Goal: Information Seeking & Learning: Learn about a topic

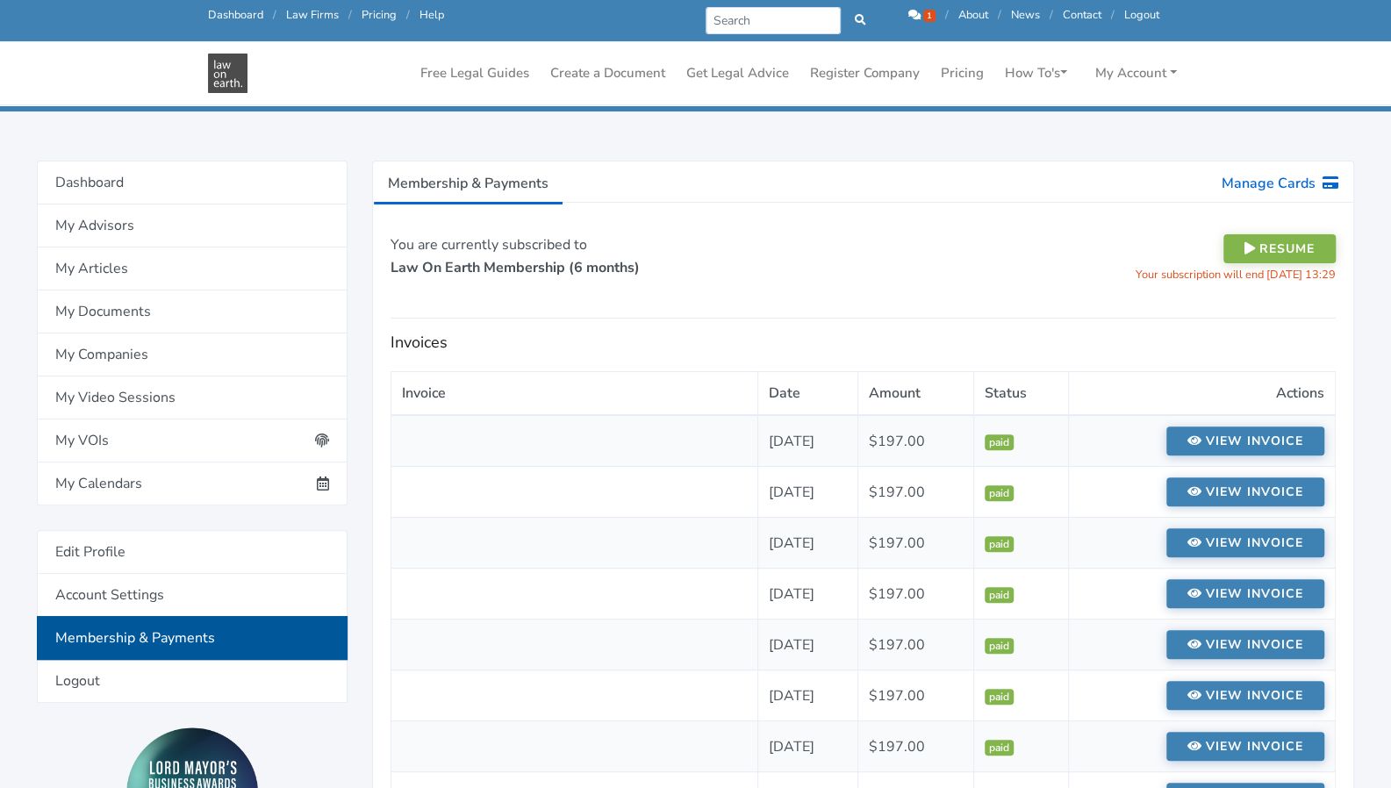
scroll to position [114, 0]
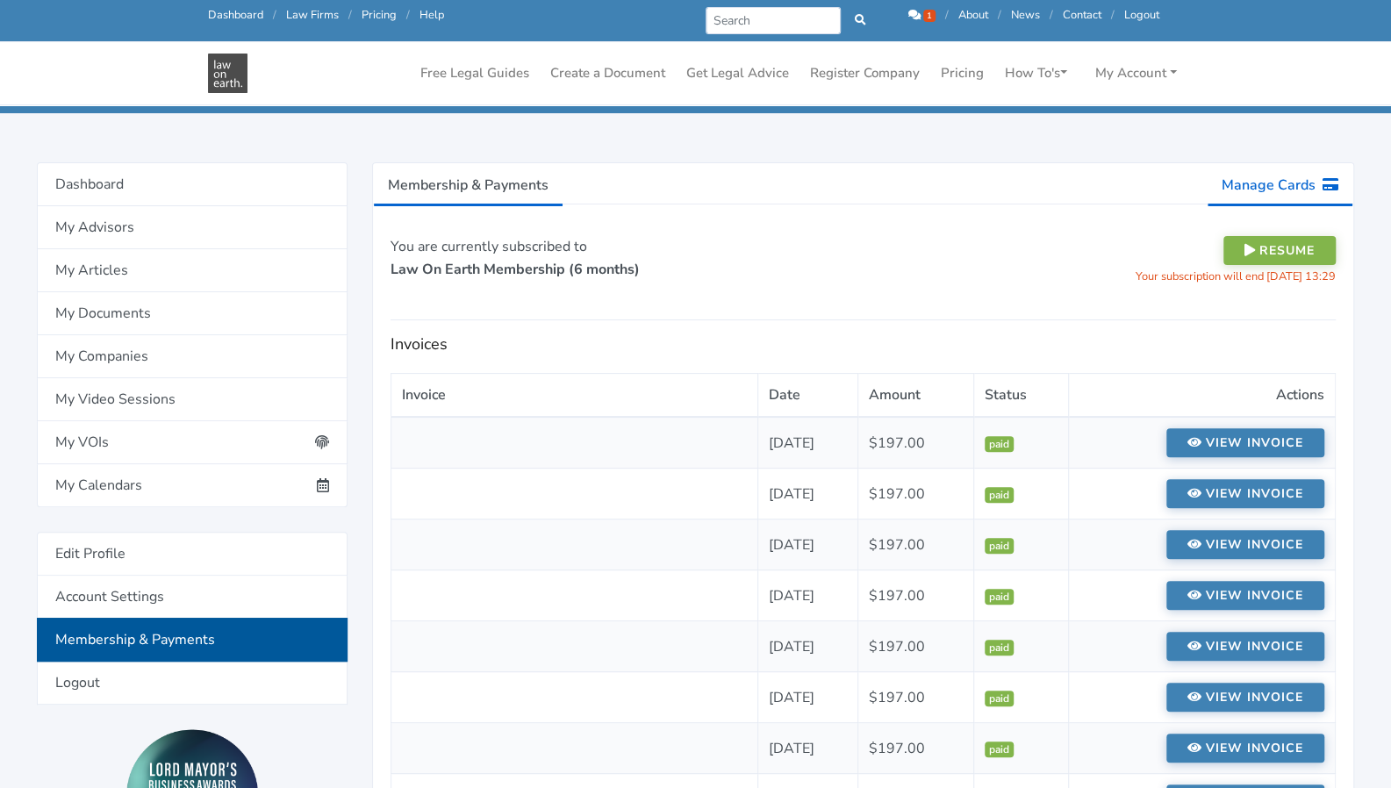
click at [1245, 177] on link "Manage Cards" at bounding box center [1280, 185] width 147 height 44
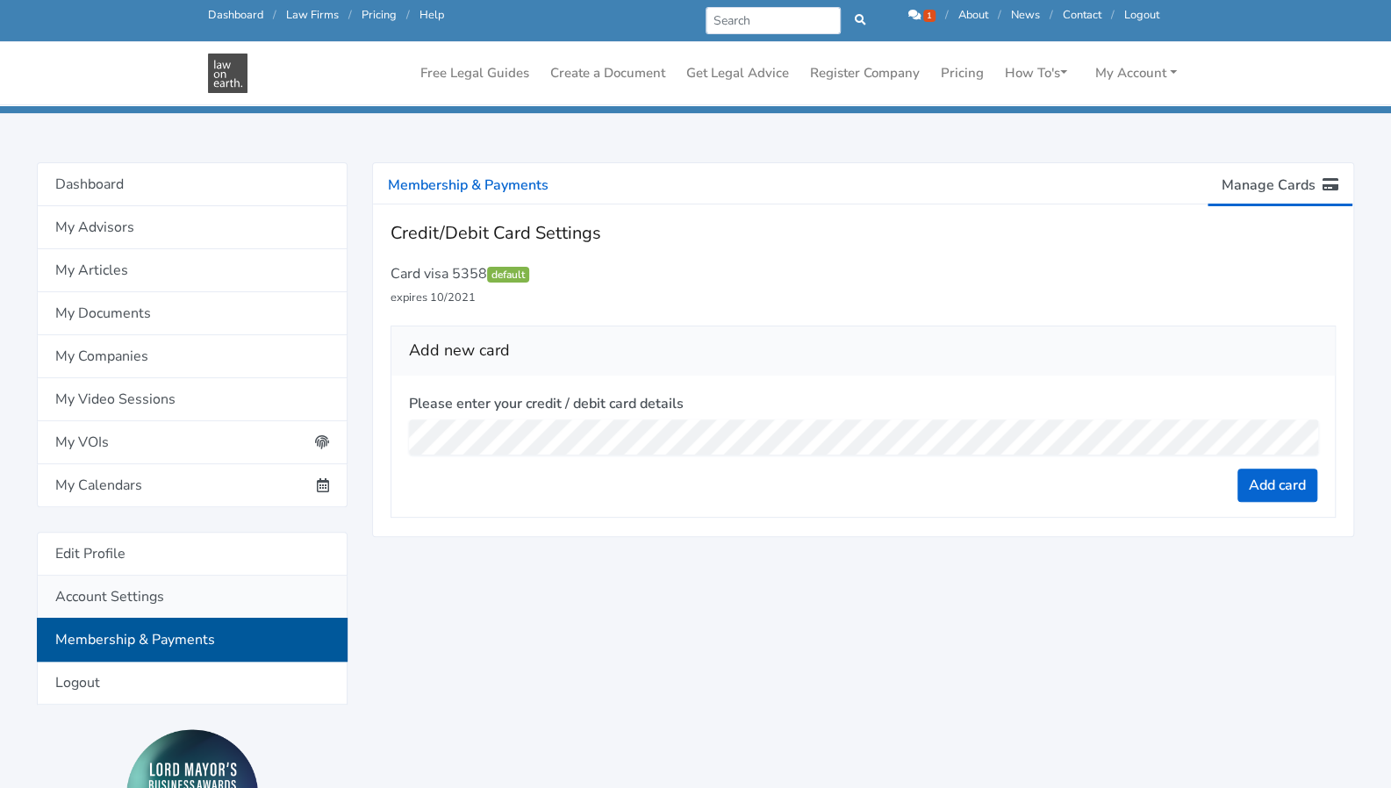
click at [217, 587] on link "Account Settings" at bounding box center [192, 597] width 311 height 43
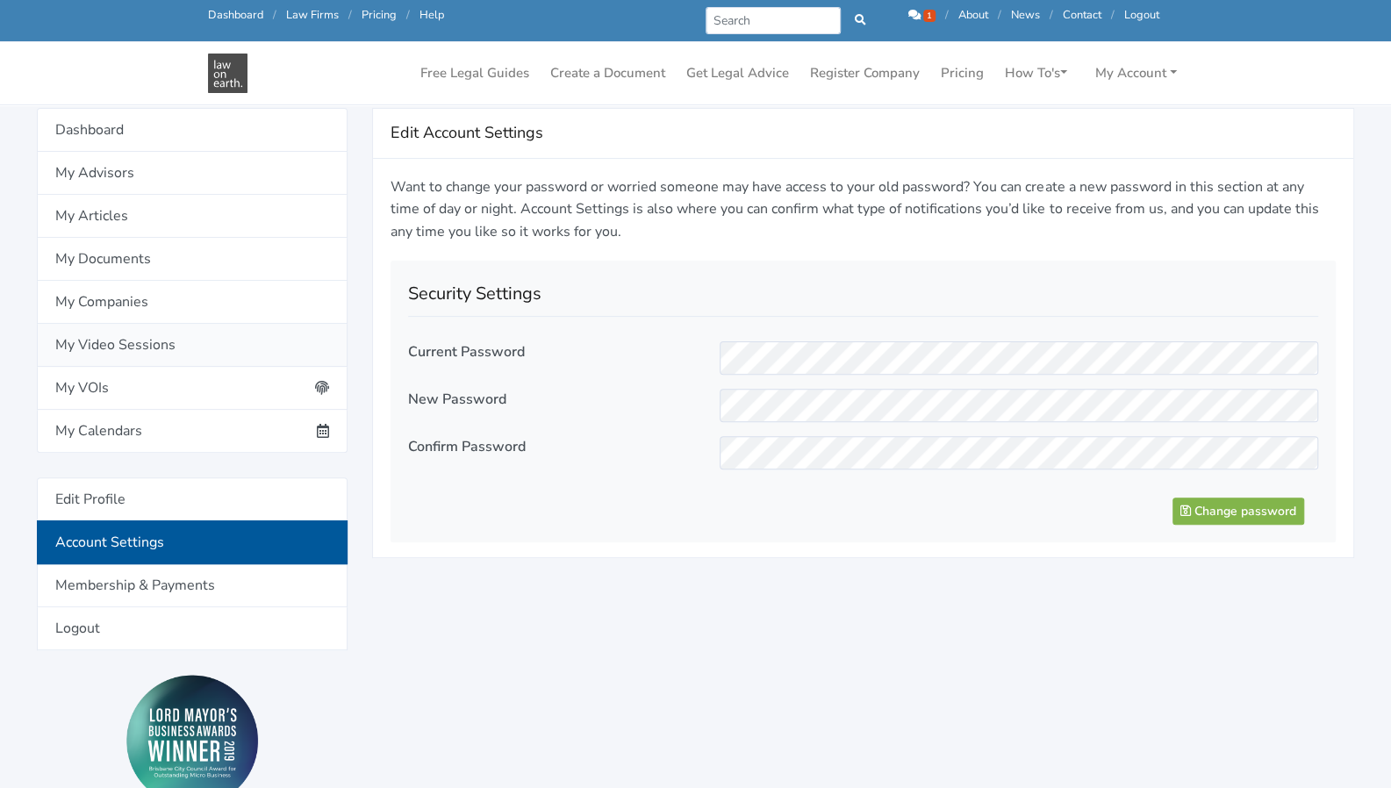
scroll to position [171, 0]
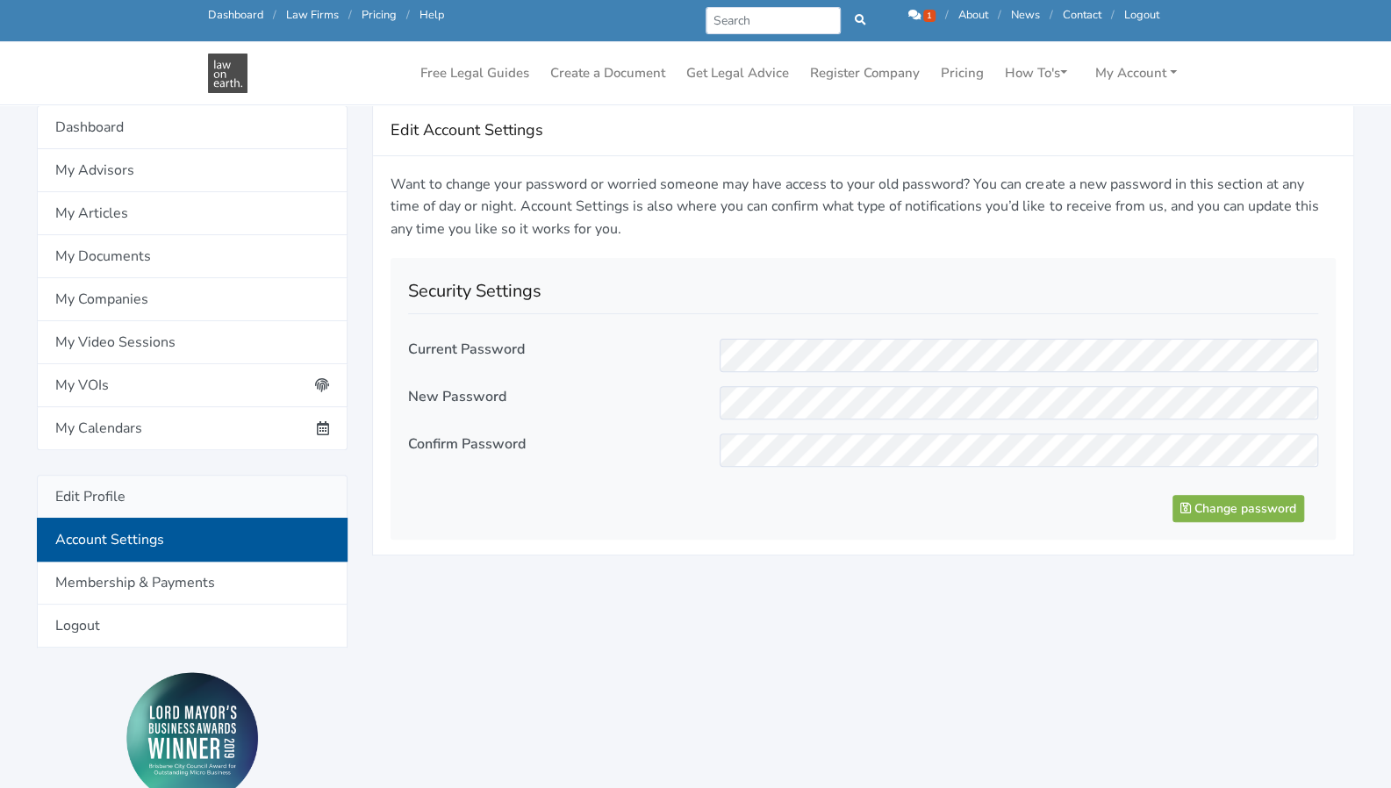
click at [177, 486] on link "Edit Profile" at bounding box center [192, 497] width 311 height 44
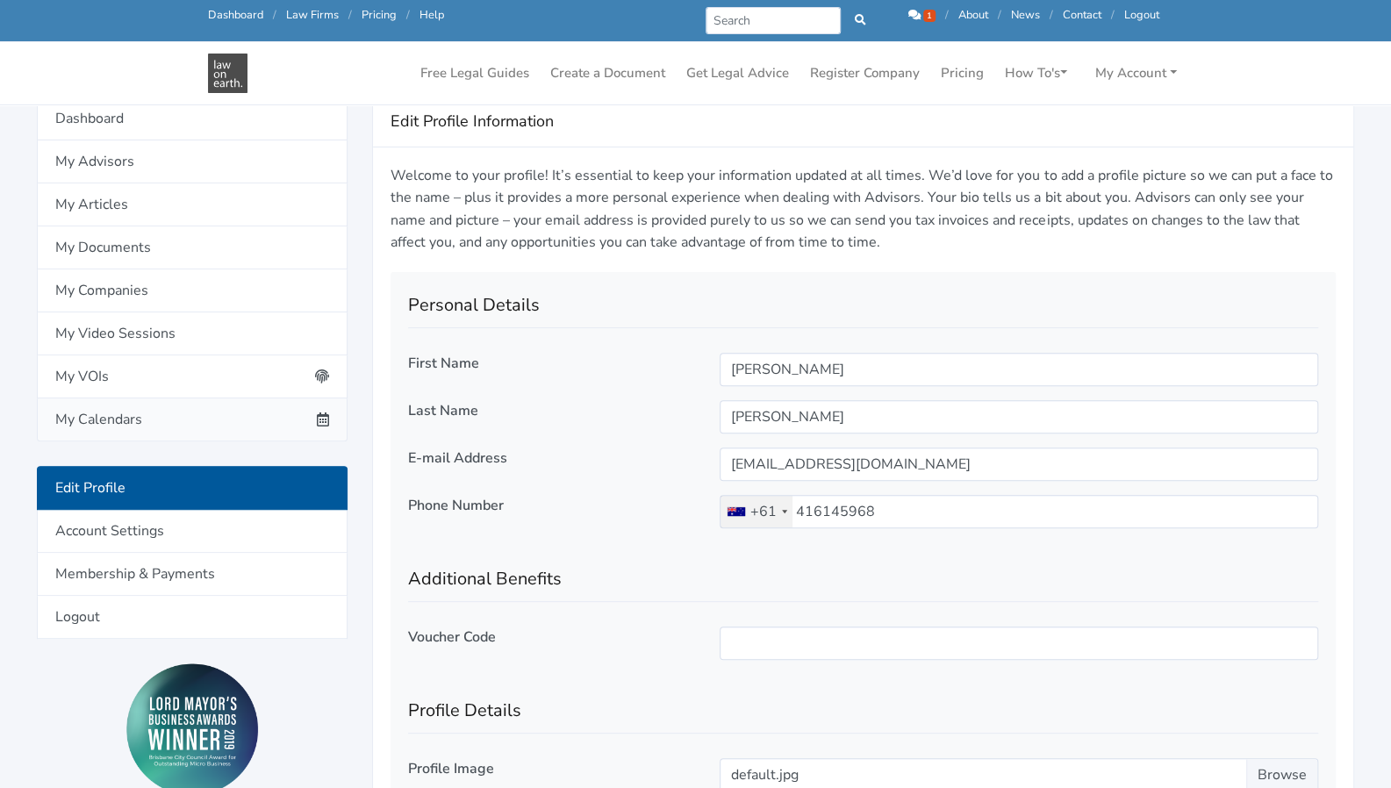
scroll to position [176, 0]
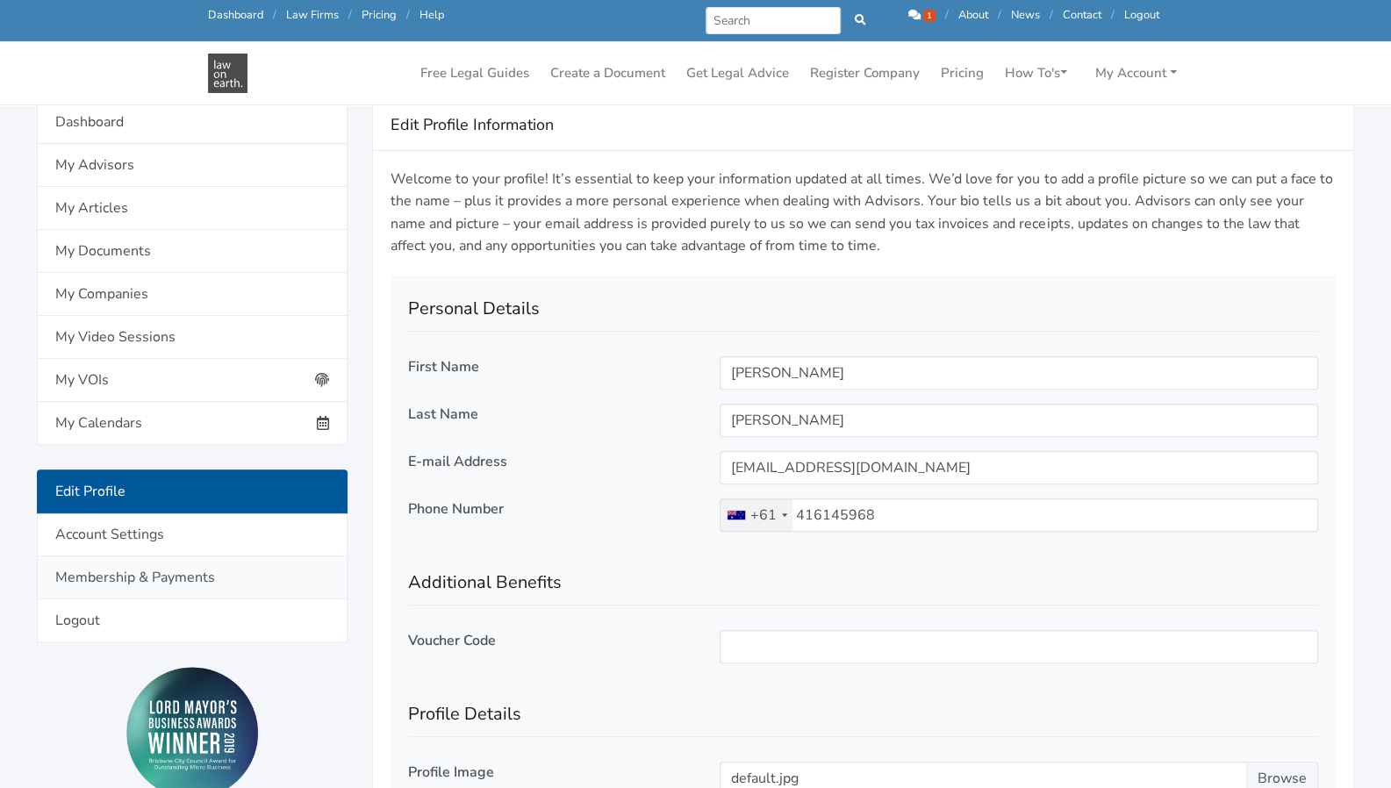
click at [158, 571] on link "Membership & Payments" at bounding box center [192, 577] width 311 height 43
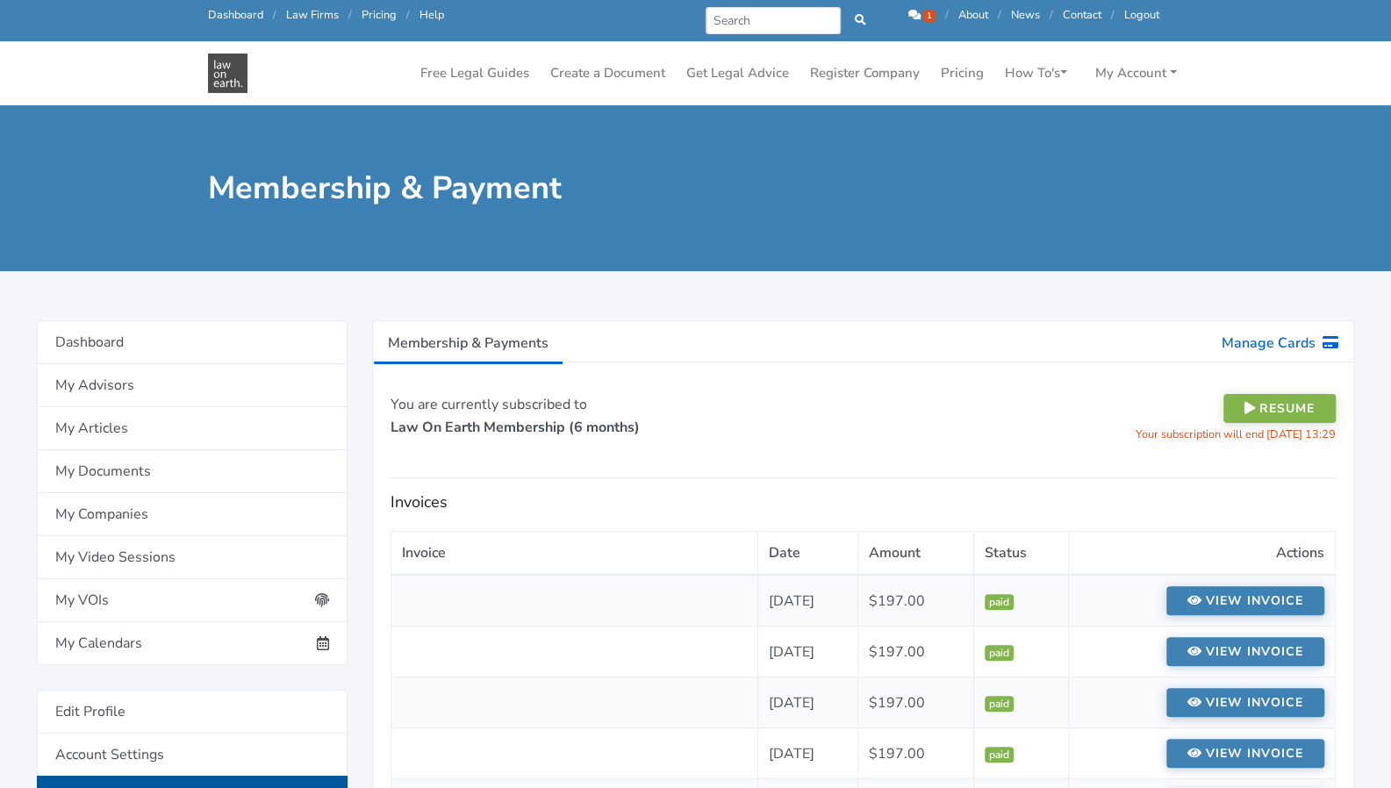
click at [520, 428] on strong "Law On Earth Membership (6 months)" at bounding box center [515, 427] width 249 height 19
click at [511, 339] on link "Membership & Payments" at bounding box center [468, 343] width 190 height 44
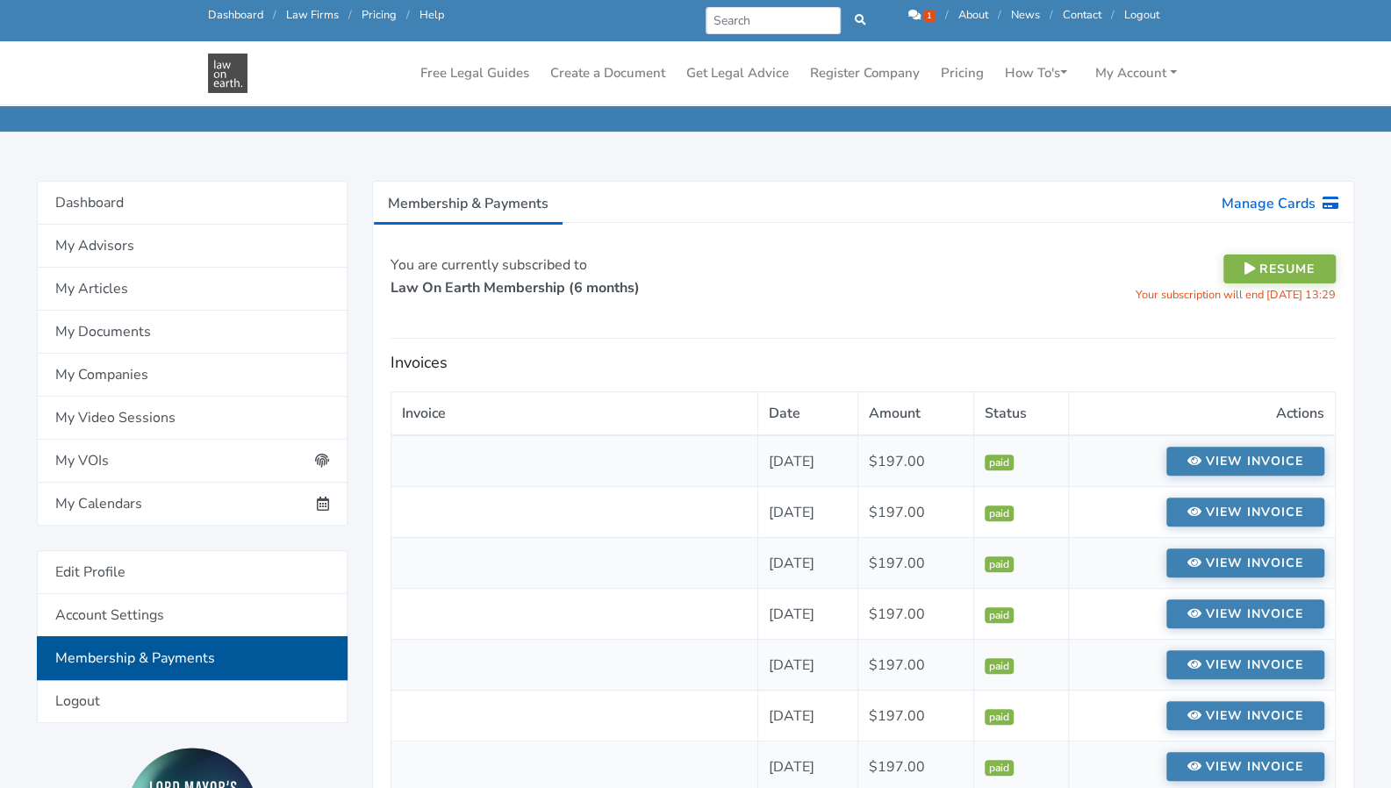
scroll to position [79, 0]
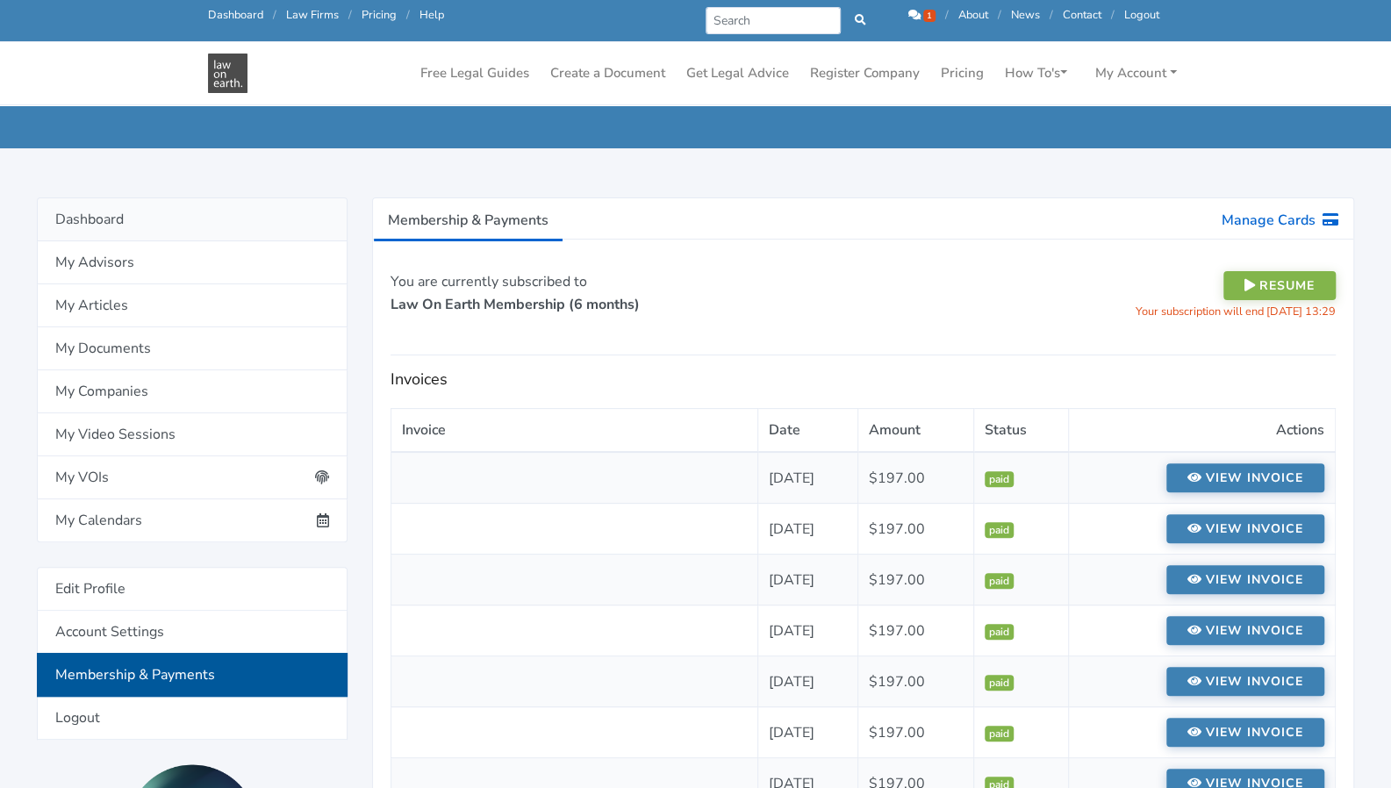
click at [277, 208] on link "Dashboard" at bounding box center [192, 219] width 311 height 44
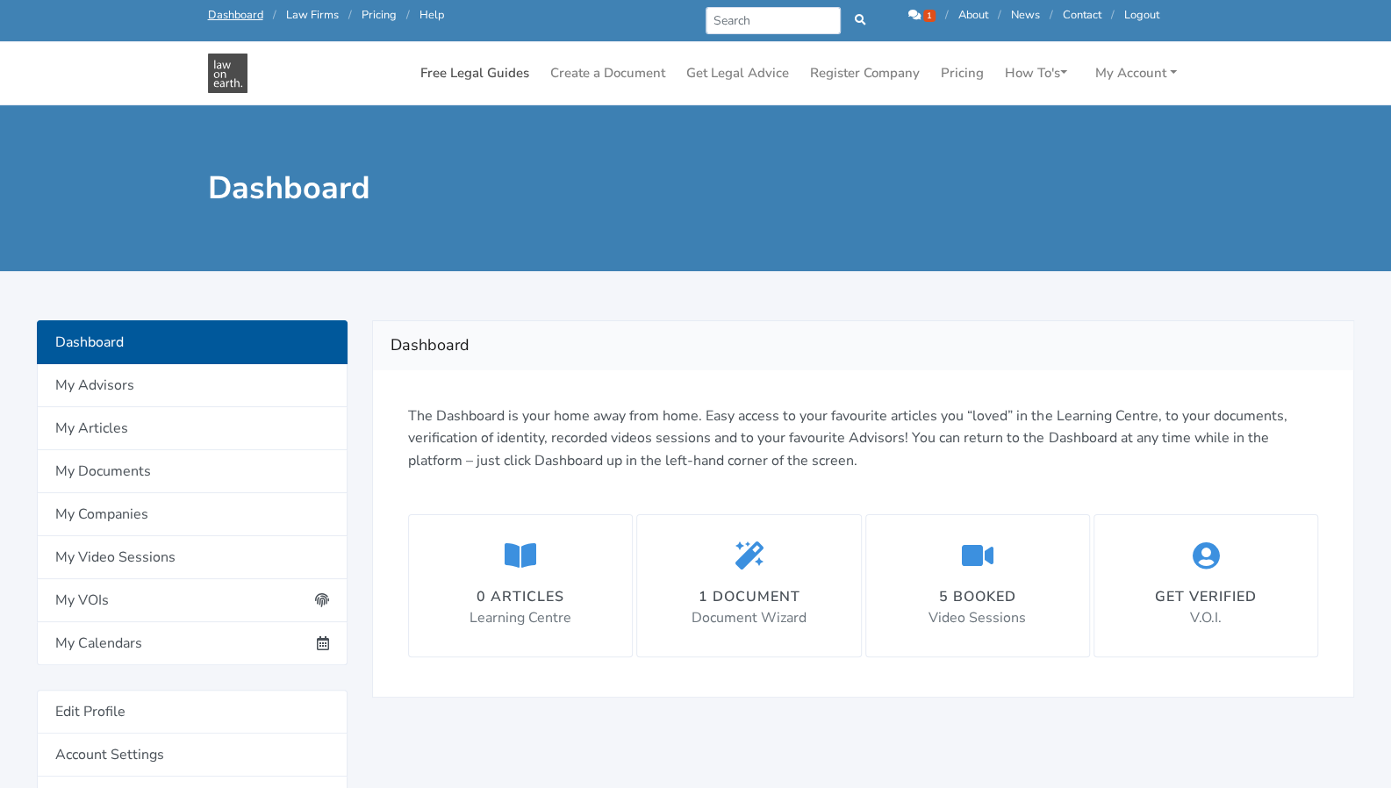
click at [536, 66] on link "Free Legal Guides" at bounding box center [474, 73] width 123 height 34
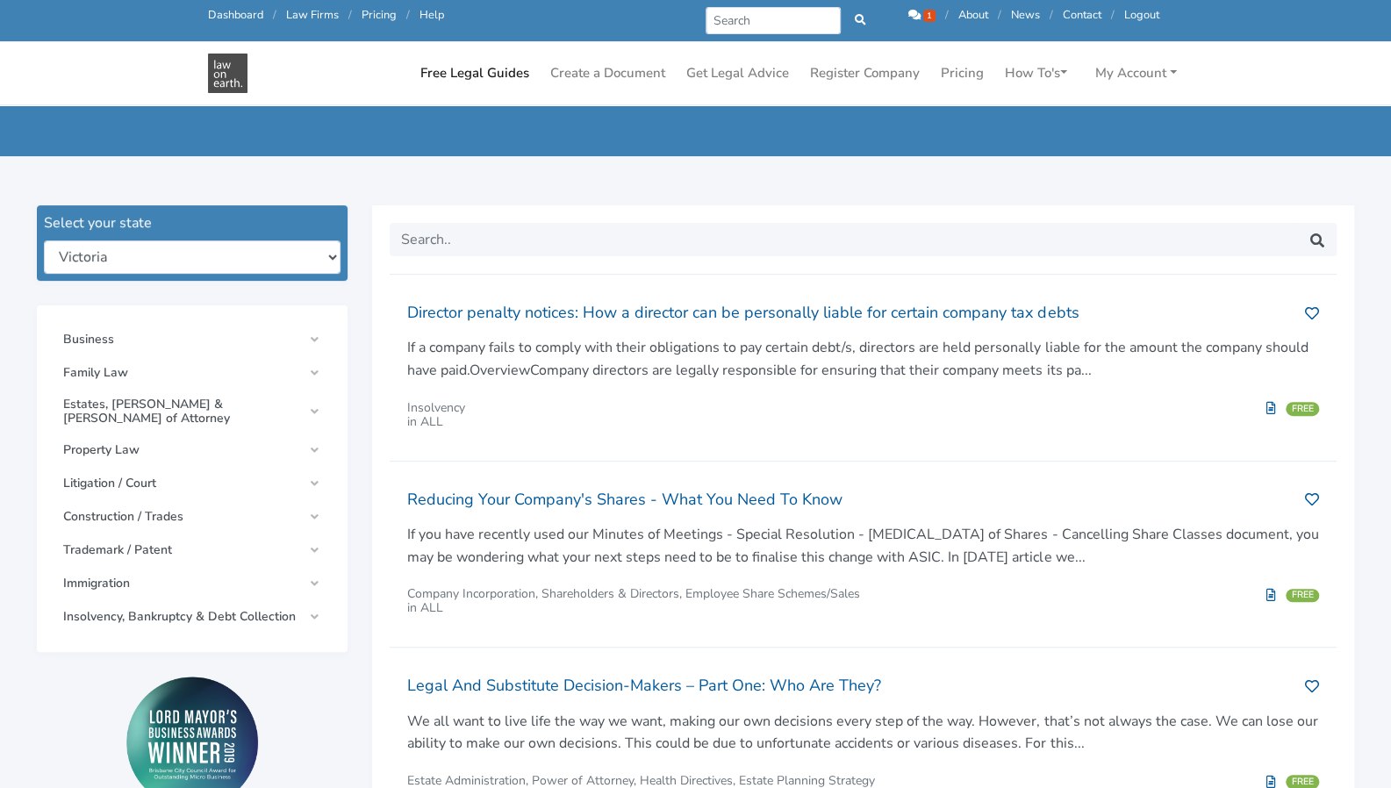
scroll to position [188, 0]
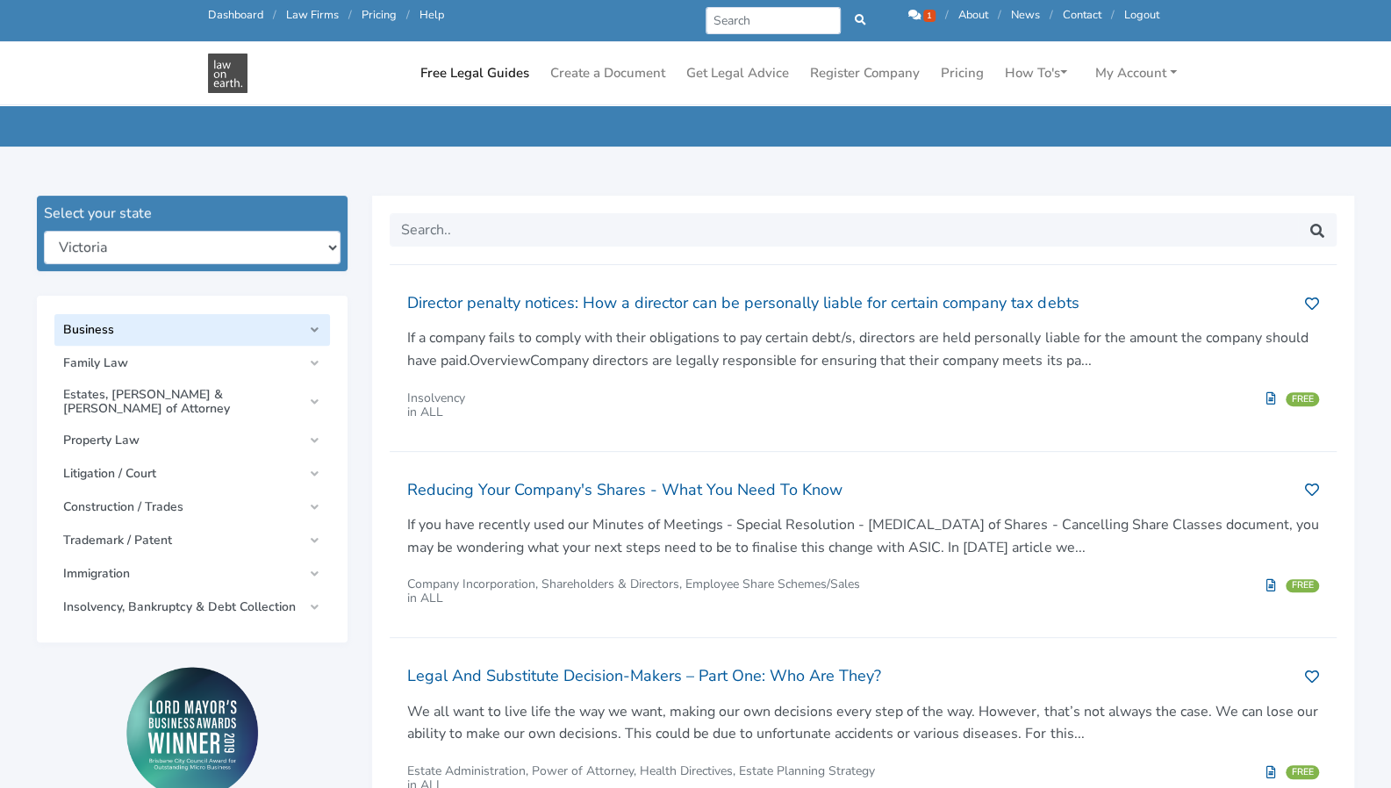
click at [198, 323] on span "Business" at bounding box center [182, 330] width 239 height 14
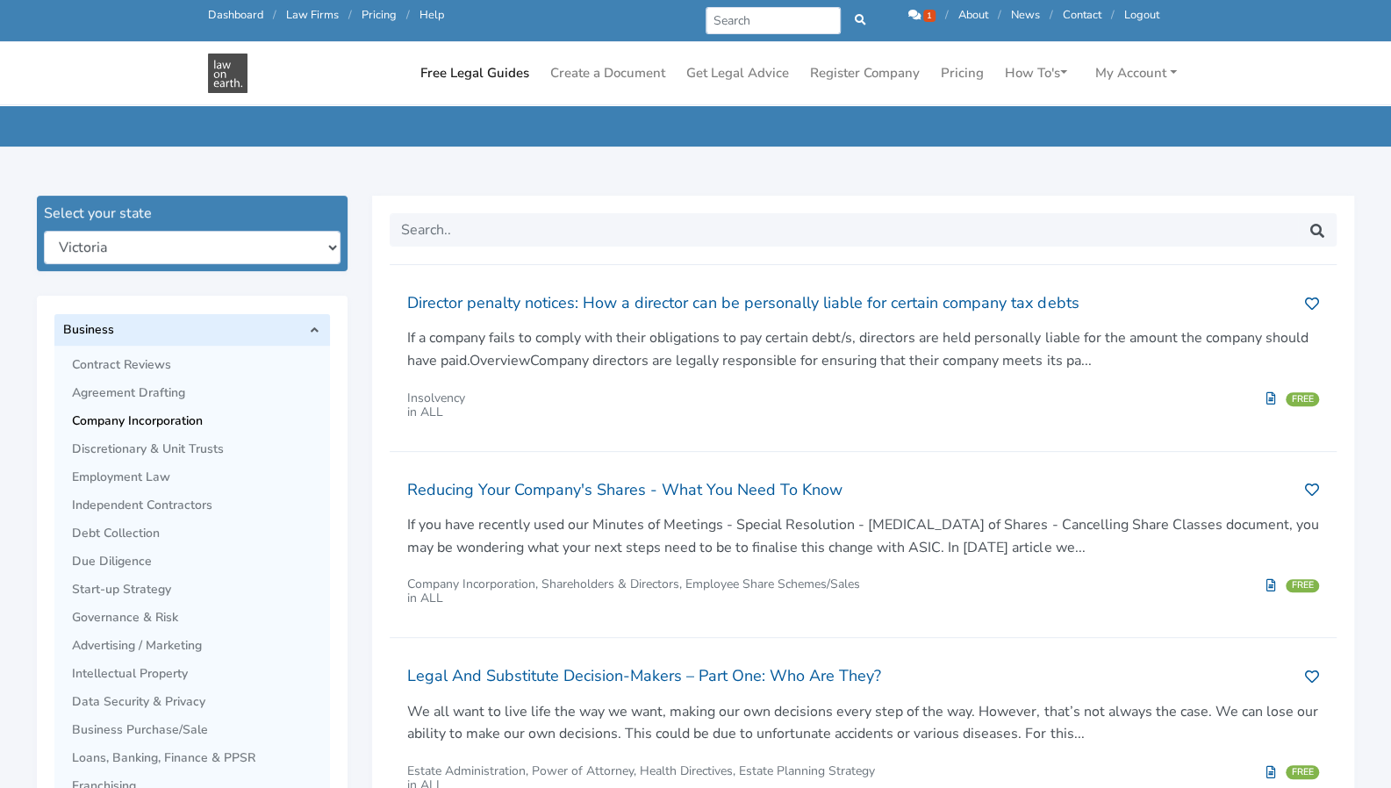
click at [246, 407] on link "Company Incorporation" at bounding box center [201, 421] width 258 height 28
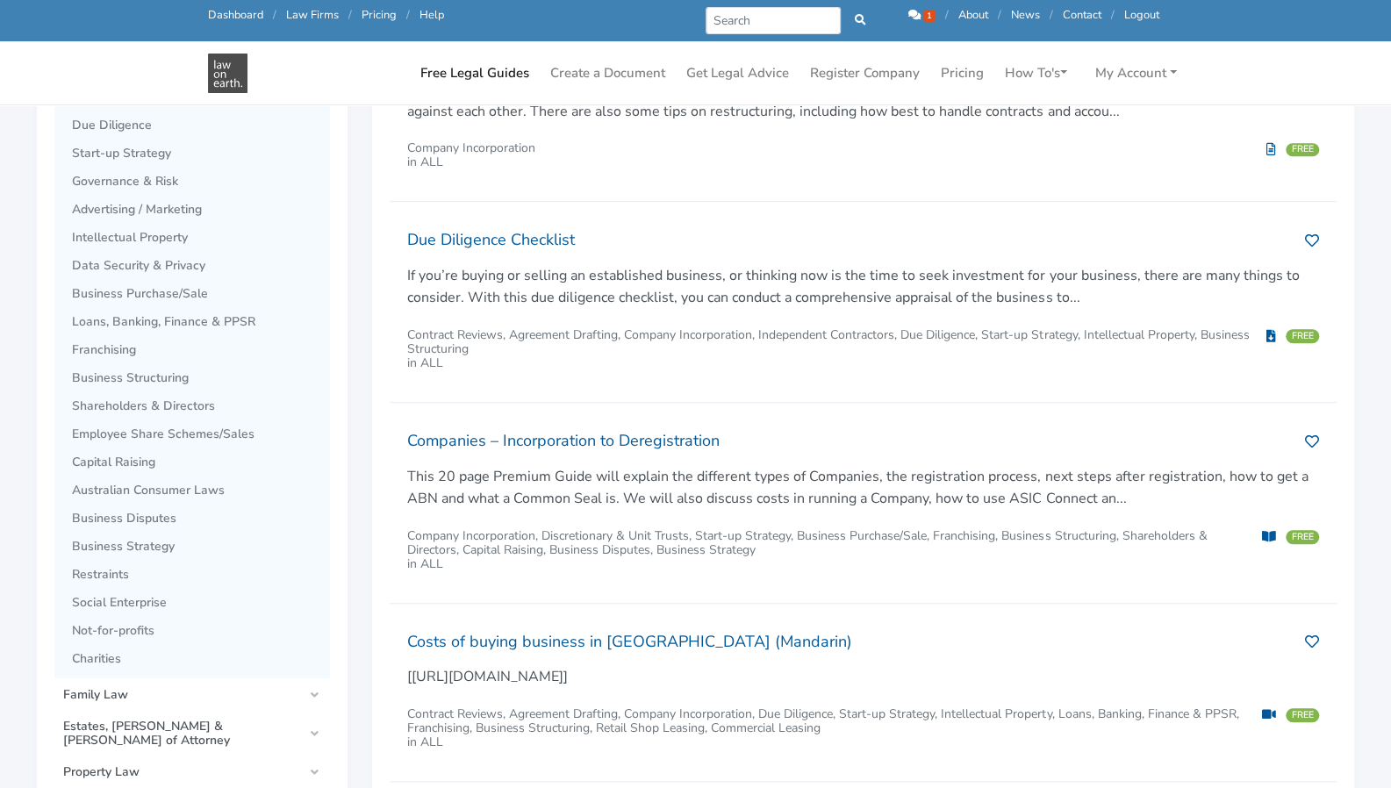
scroll to position [685, 0]
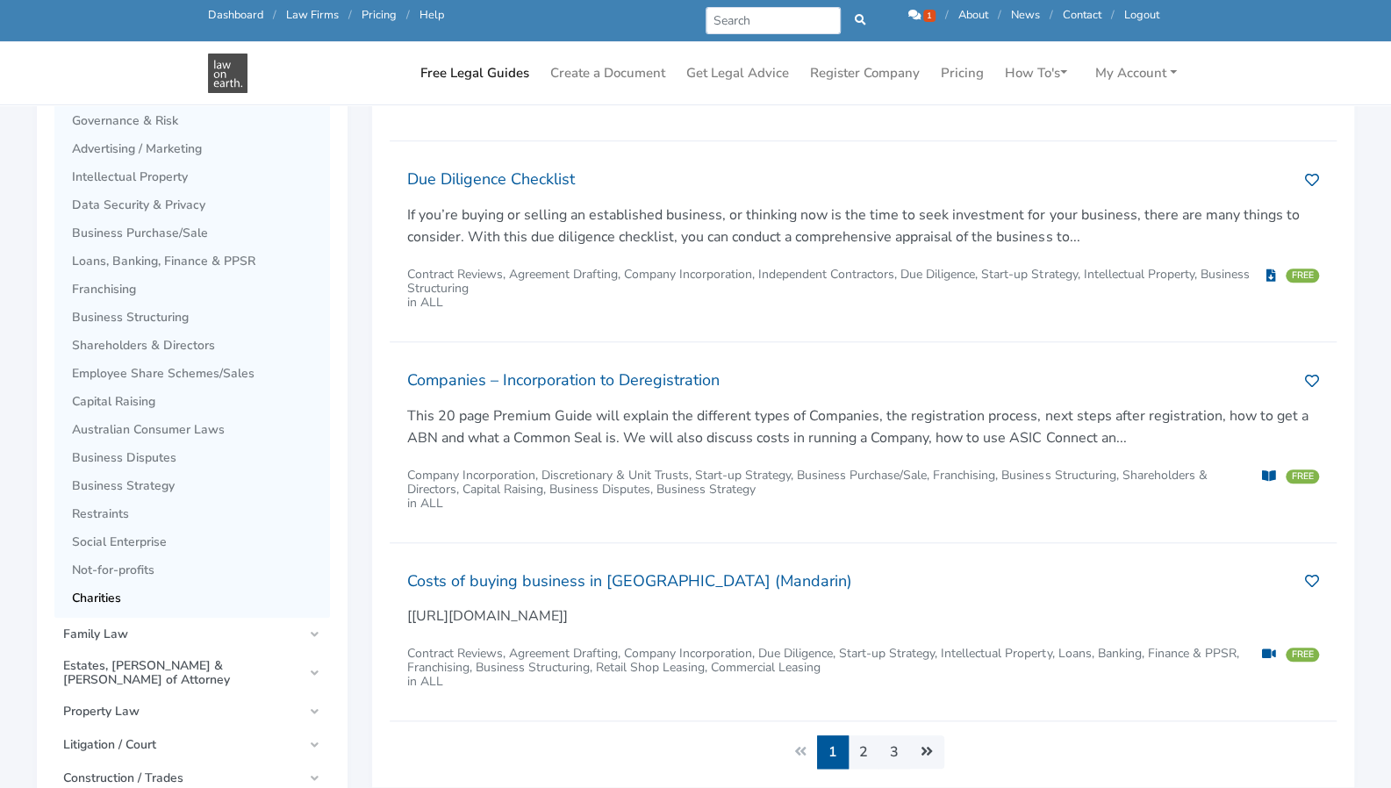
click at [106, 592] on span "Charities" at bounding box center [196, 599] width 249 height 14
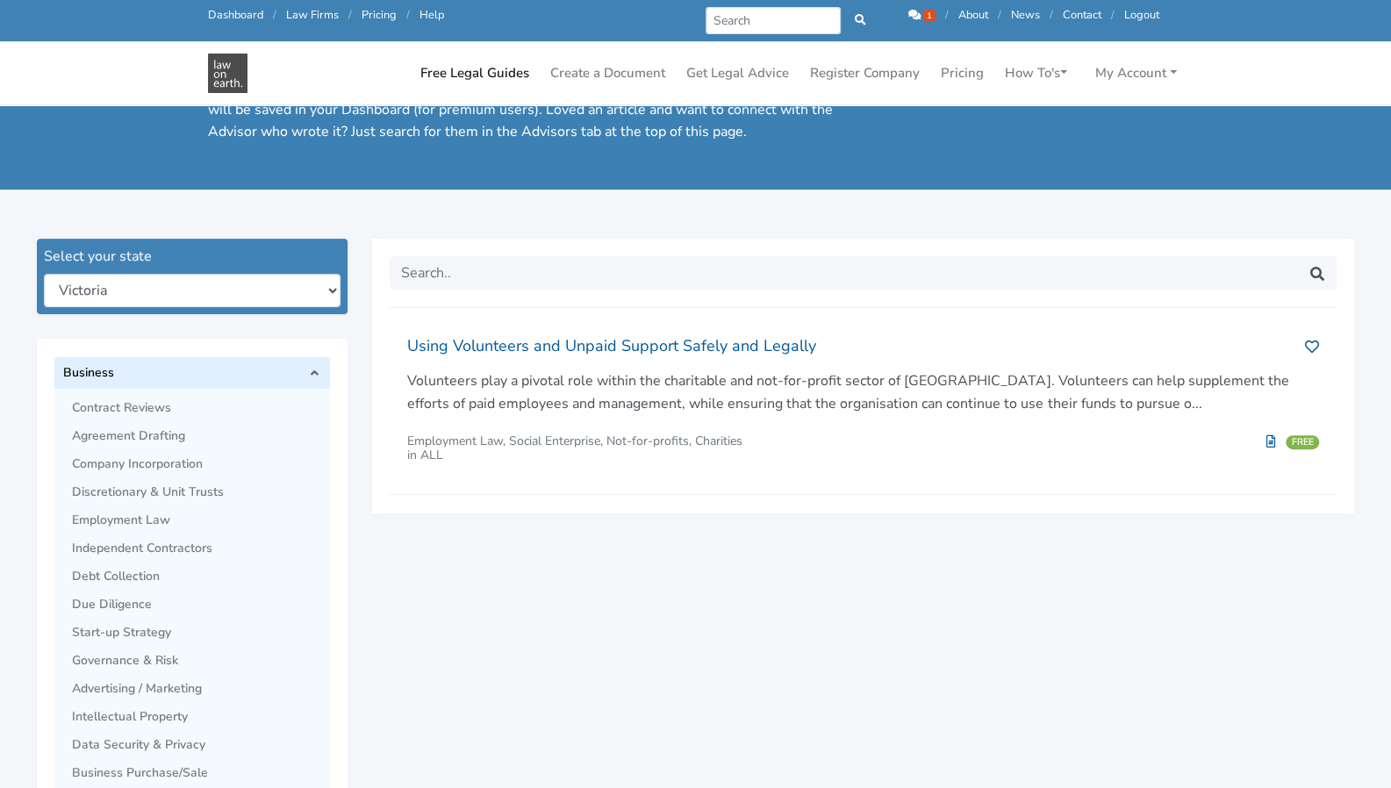
scroll to position [146, 0]
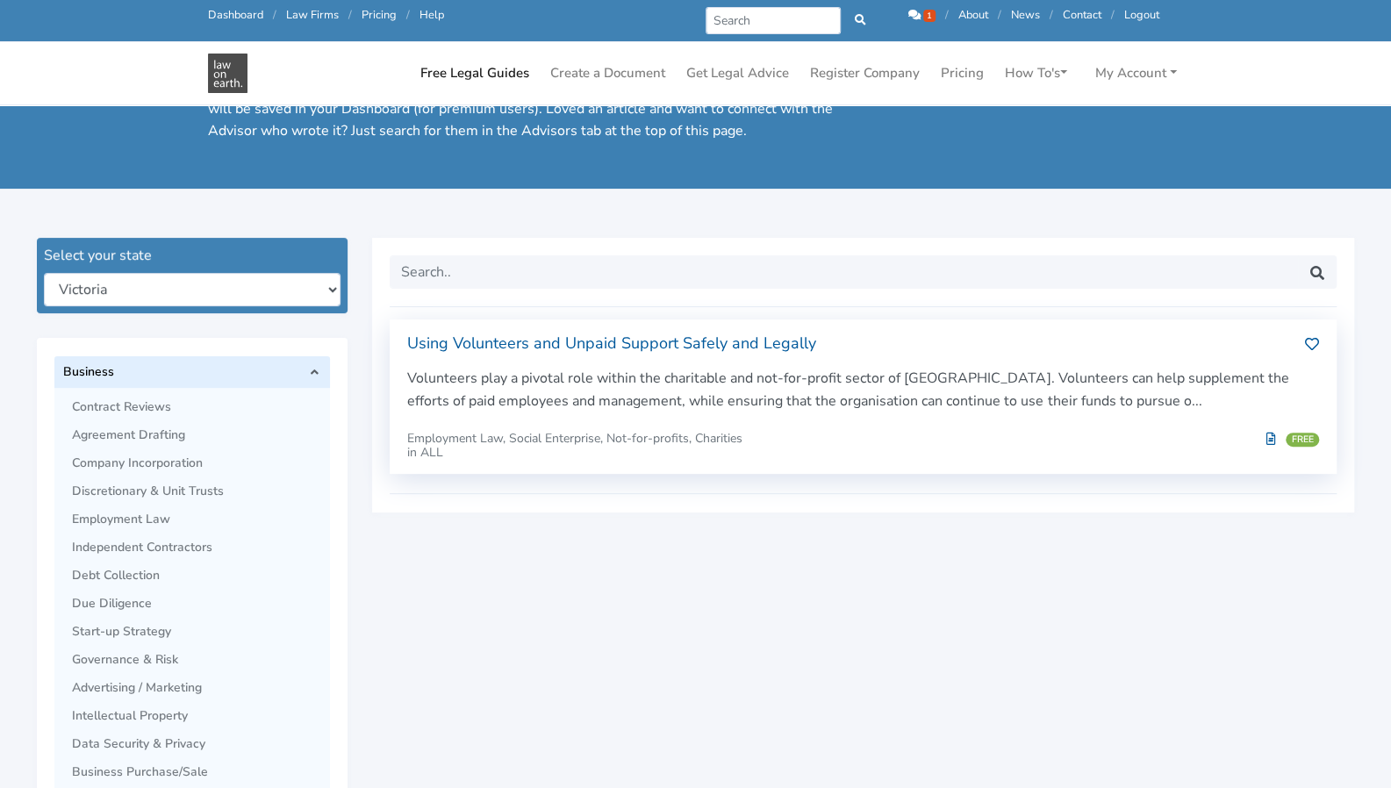
click at [1266, 432] on div "Employment Law, Social Enterprise, Not-for-profits, Charities in ALL FREE" at bounding box center [863, 453] width 912 height 42
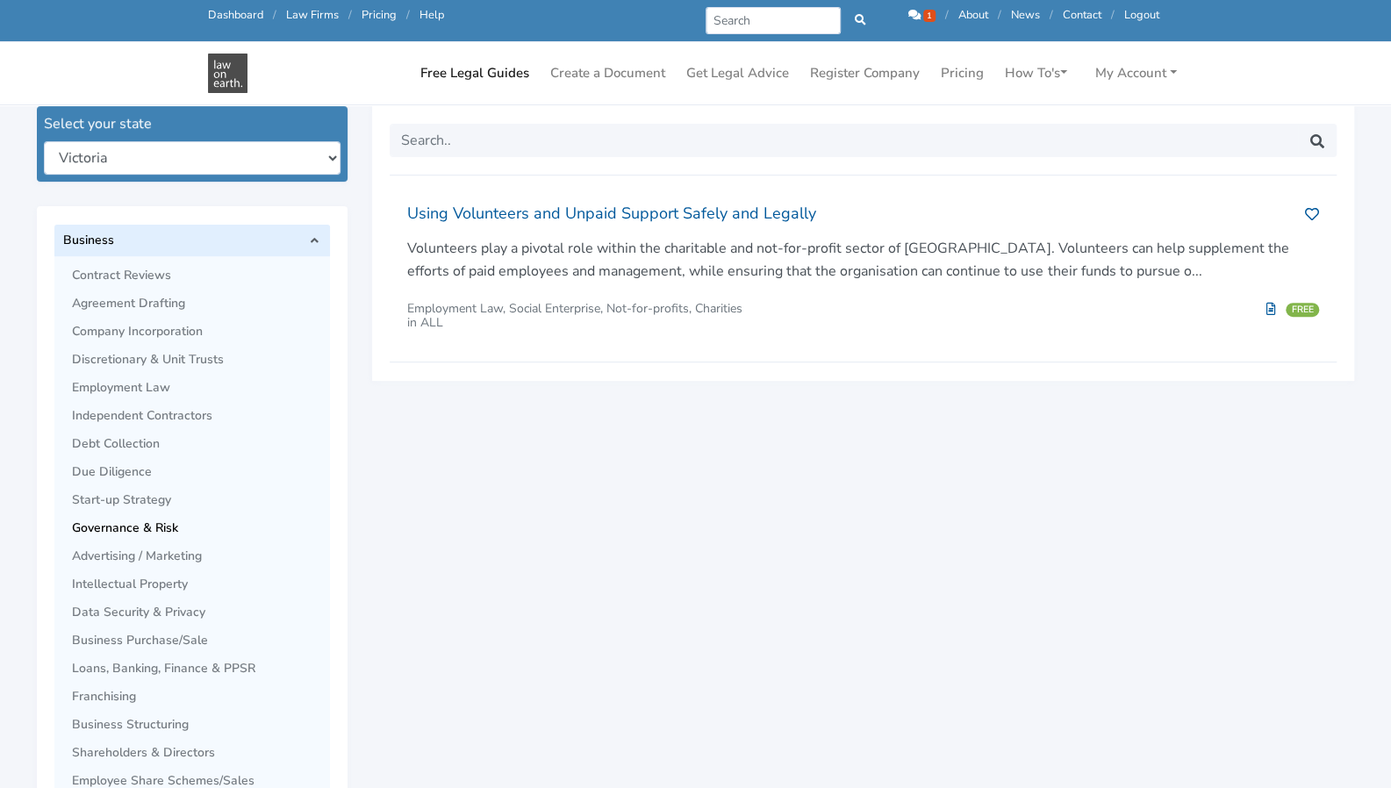
scroll to position [278, 0]
click at [202, 408] on span "Independent Contractors" at bounding box center [196, 415] width 249 height 14
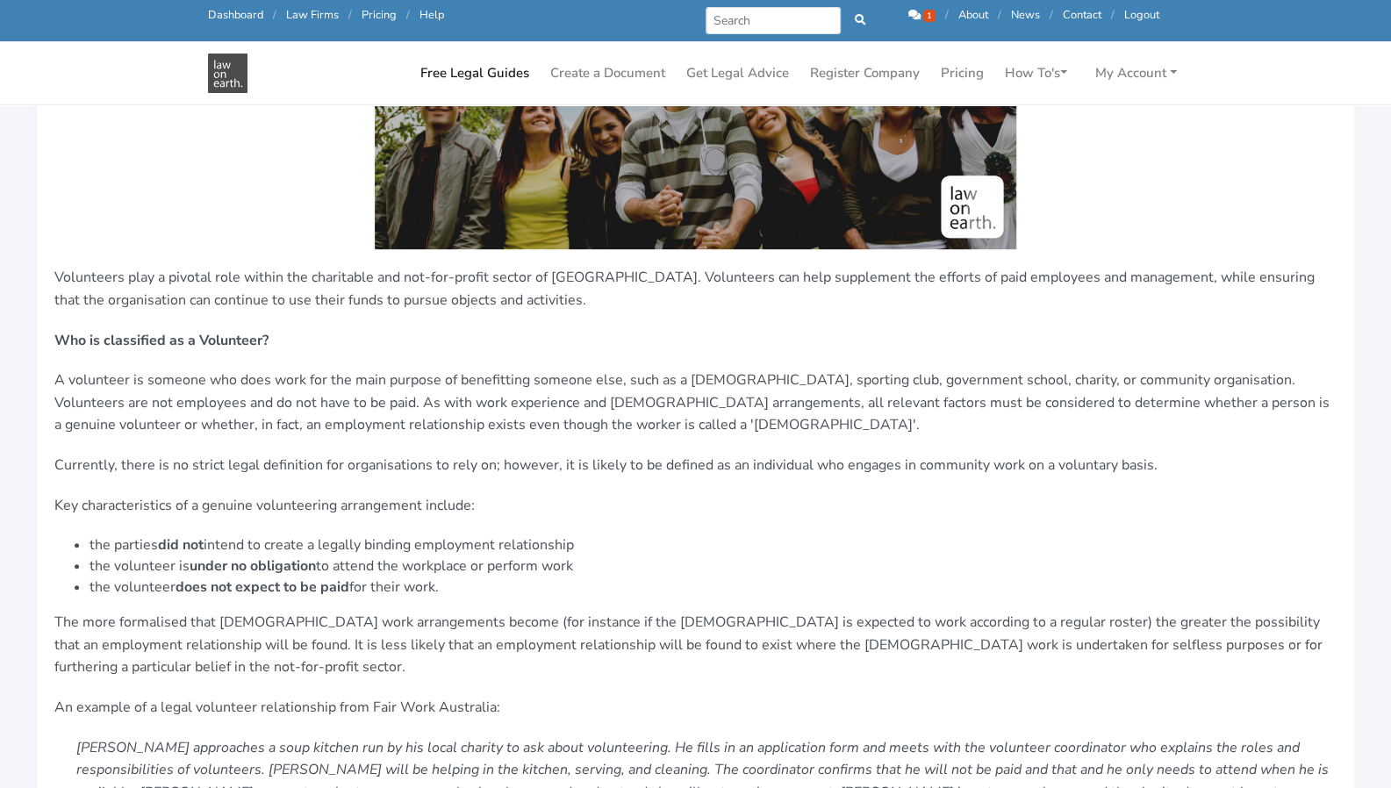
scroll to position [454, 0]
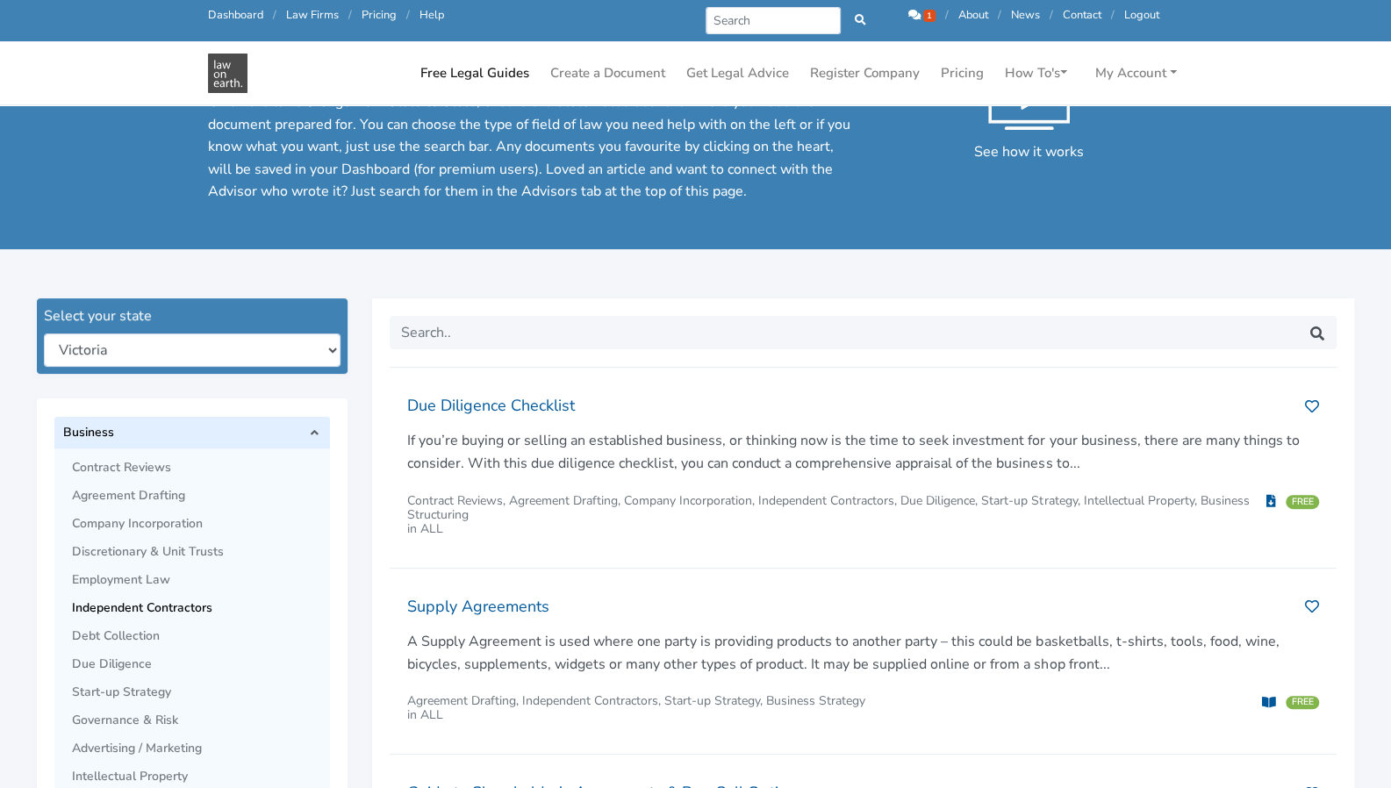
scroll to position [44, 0]
